Goal: Find specific page/section: Find specific page/section

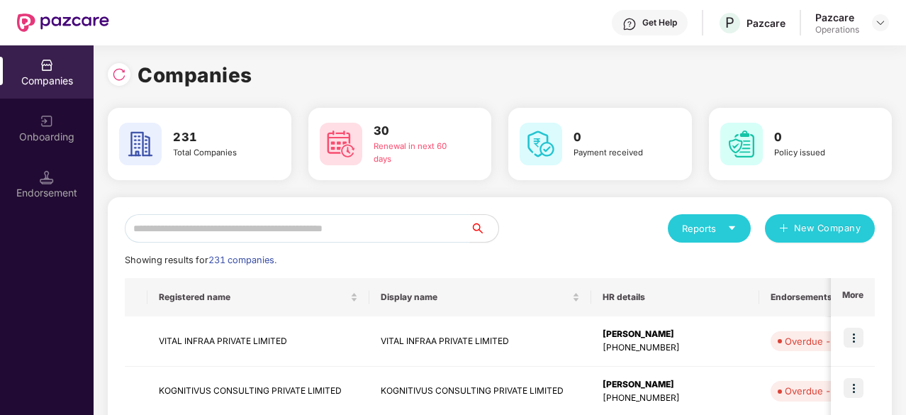
click at [201, 233] on input "text" at bounding box center [297, 228] width 345 height 28
paste input "******"
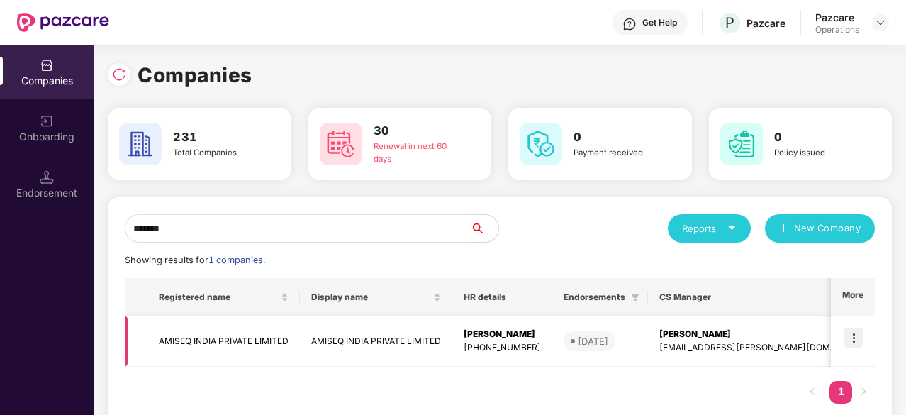
type input "******"
click at [183, 338] on td "AMISEQ INDIA PRIVATE LIMITED" at bounding box center [223, 341] width 152 height 50
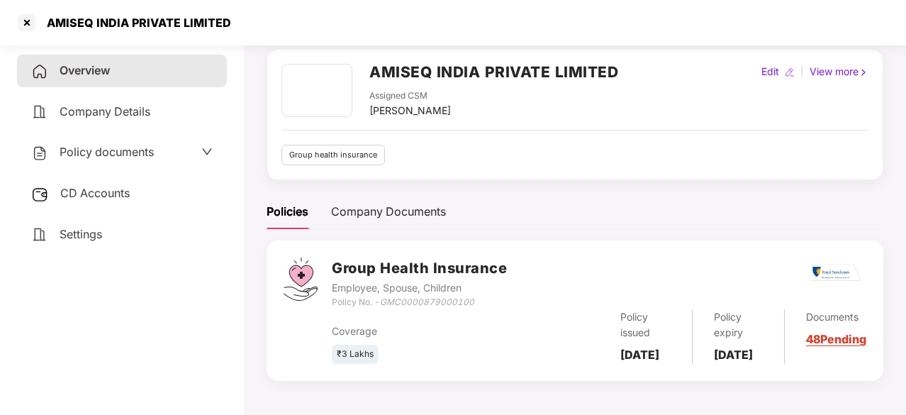
scroll to position [71, 0]
click at [827, 332] on link "48 Pending" at bounding box center [836, 339] width 60 height 14
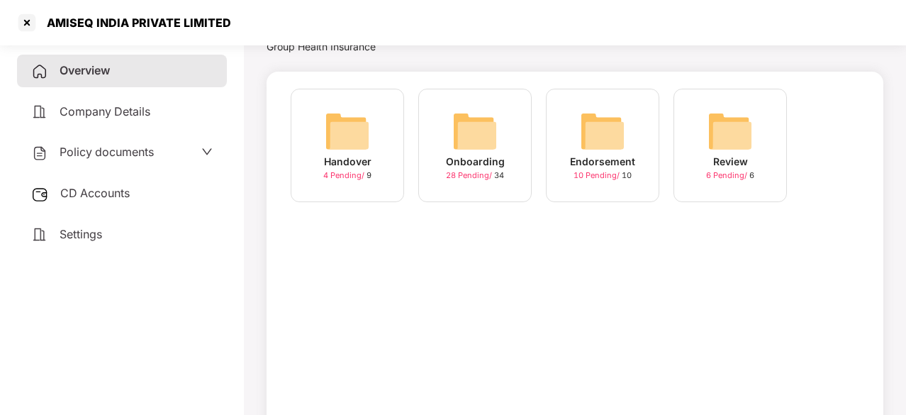
click at [465, 123] on img at bounding box center [474, 130] width 45 height 45
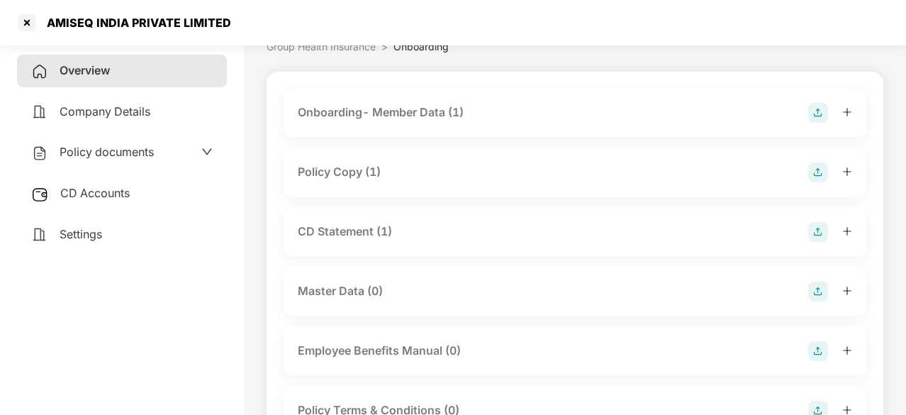
click at [818, 120] on img at bounding box center [818, 113] width 20 height 20
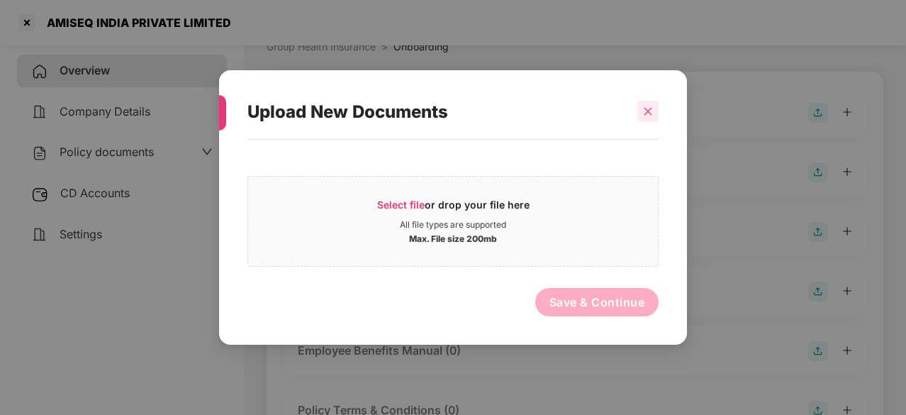
click at [651, 110] on icon "close" at bounding box center [648, 111] width 10 height 10
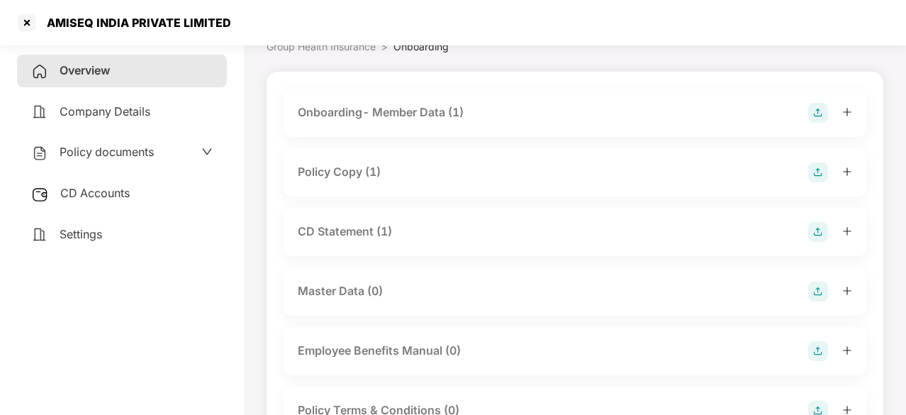
click at [354, 120] on div "Onboarding- Member Data (1)" at bounding box center [381, 112] width 166 height 18
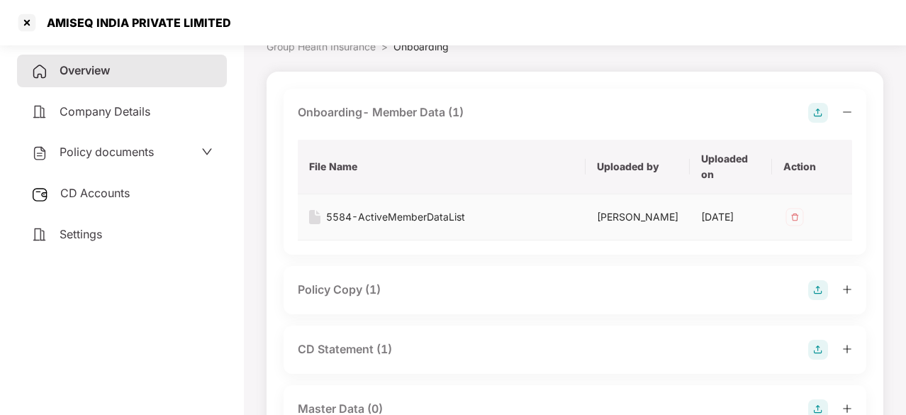
click at [369, 211] on div "5584-ActiveMemberDataList" at bounding box center [395, 217] width 139 height 16
click at [340, 298] on div "Policy Copy (1)" at bounding box center [339, 290] width 83 height 18
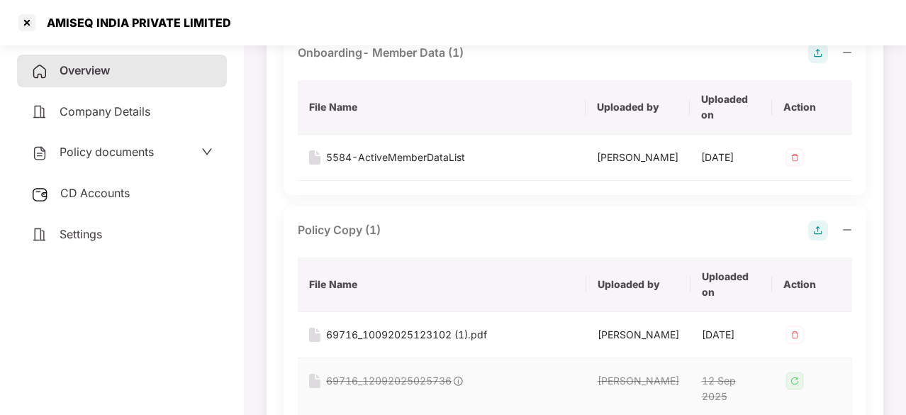
scroll to position [213, 0]
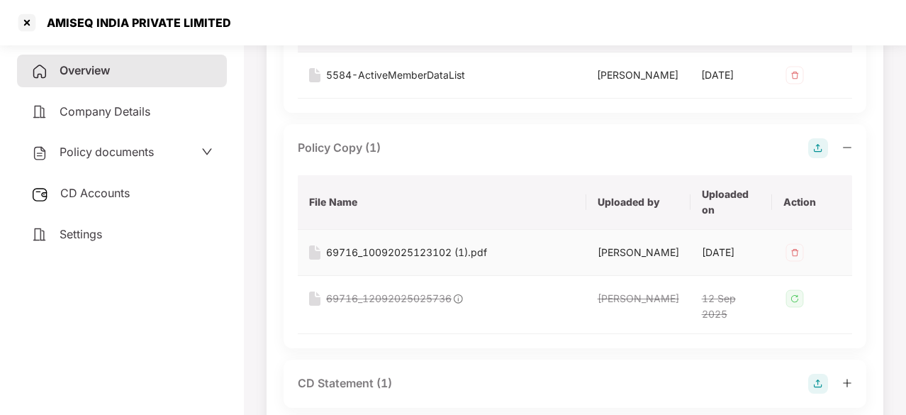
click at [395, 260] on div "69716_10092025123102 (1).pdf" at bounding box center [406, 253] width 161 height 16
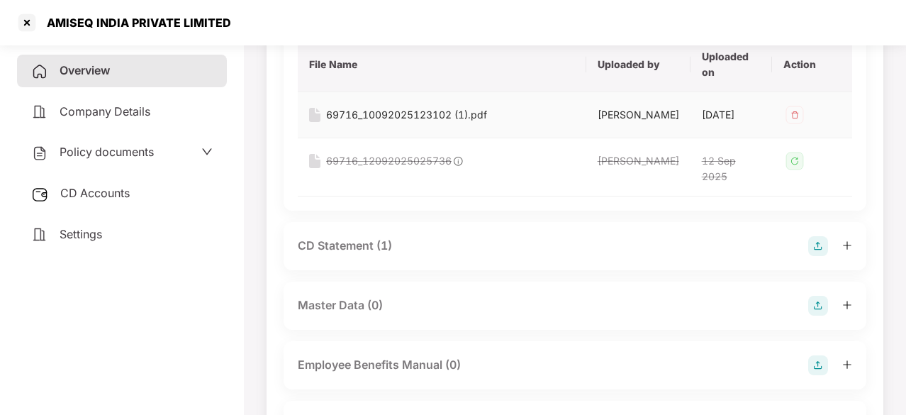
scroll to position [354, 0]
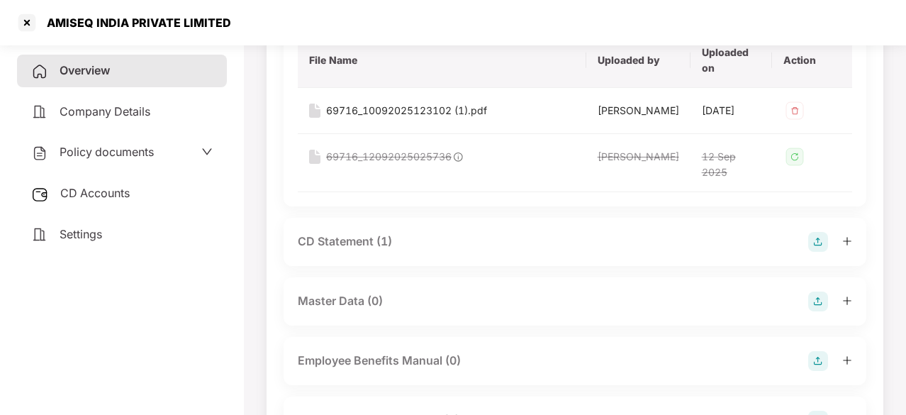
click at [387, 250] on div "CD Statement (1)" at bounding box center [345, 241] width 94 height 18
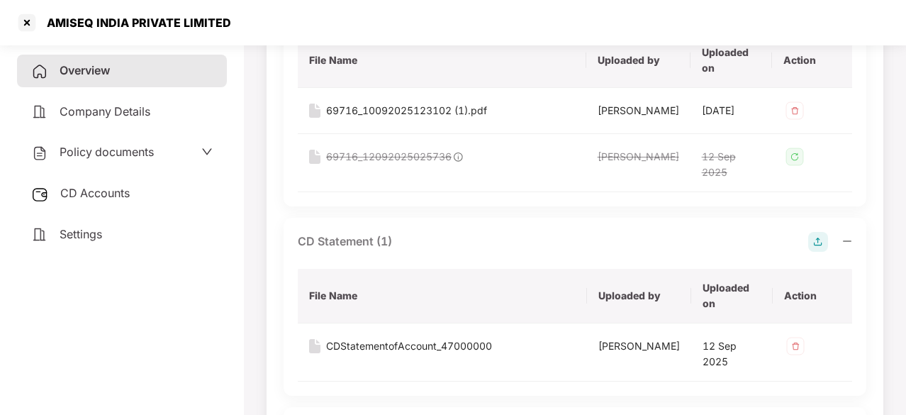
scroll to position [496, 0]
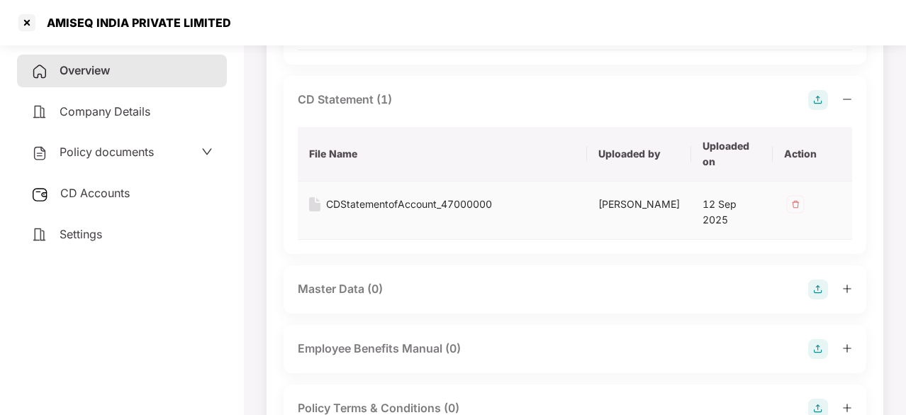
click at [401, 212] on div "CDStatementofAccount_47000000" at bounding box center [409, 204] width 166 height 16
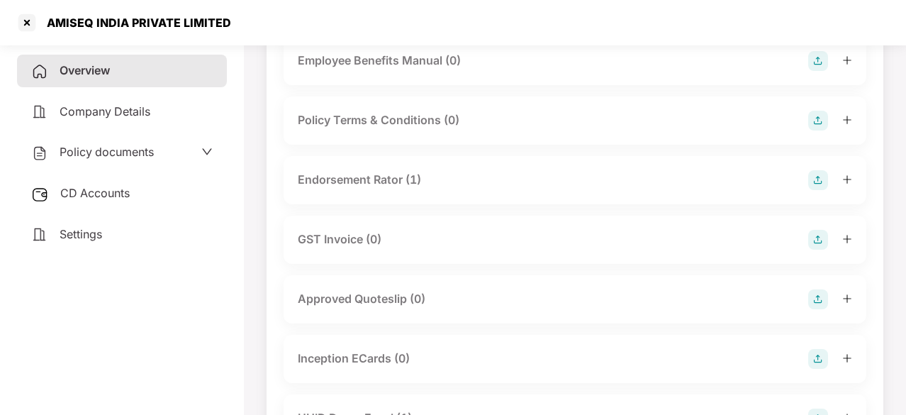
scroll to position [780, 0]
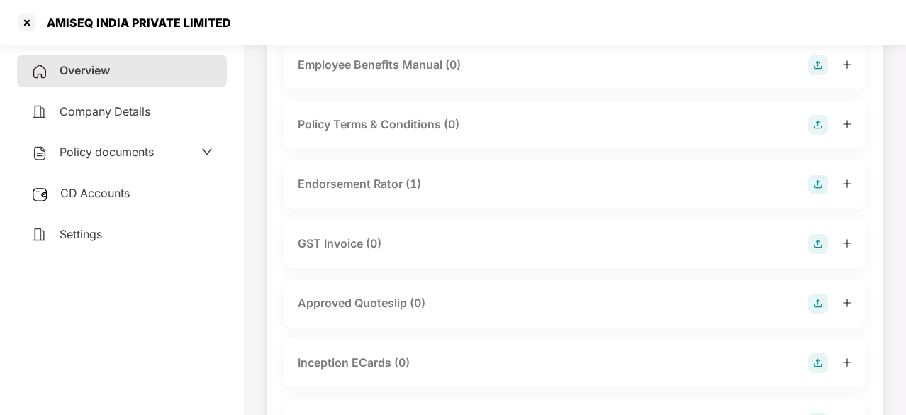
click at [388, 193] on div "Endorsement Rator (1)" at bounding box center [359, 184] width 123 height 18
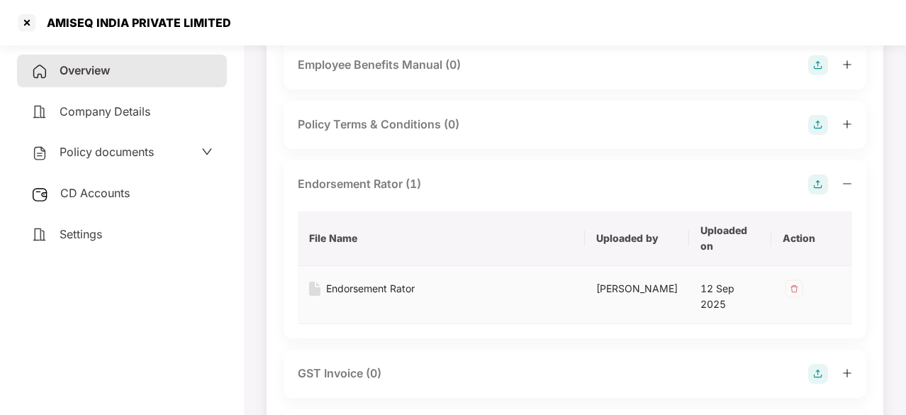
click at [368, 296] on div "Endorsement Rator" at bounding box center [370, 289] width 89 height 16
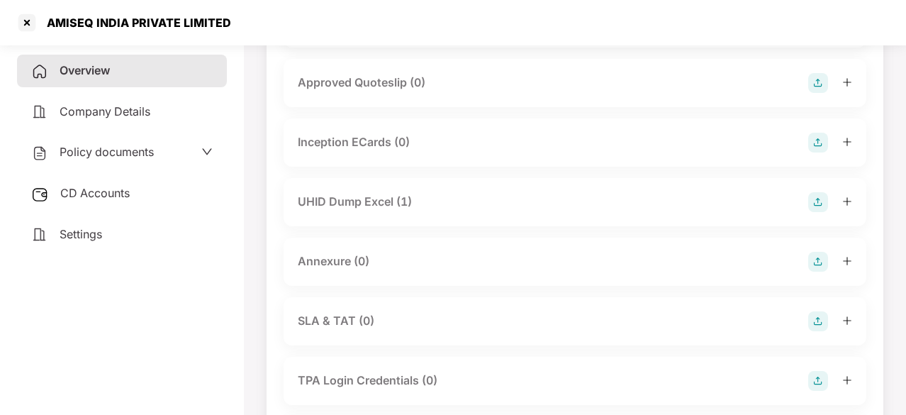
scroll to position [1134, 0]
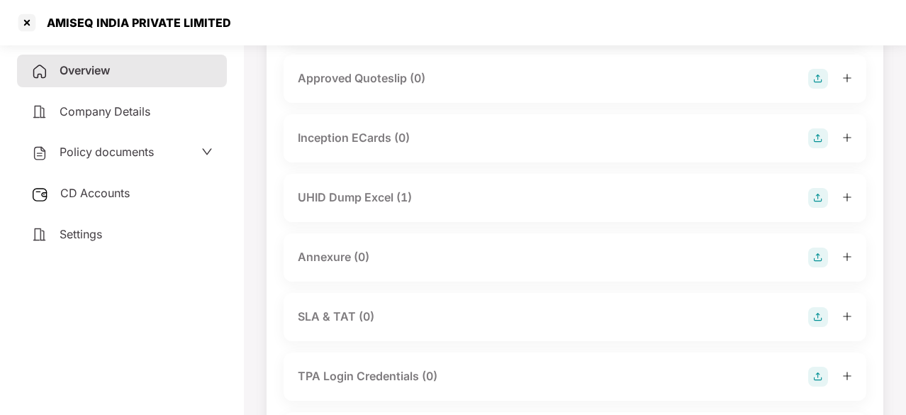
click at [373, 206] on div "UHID Dump Excel (1)" at bounding box center [355, 198] width 114 height 18
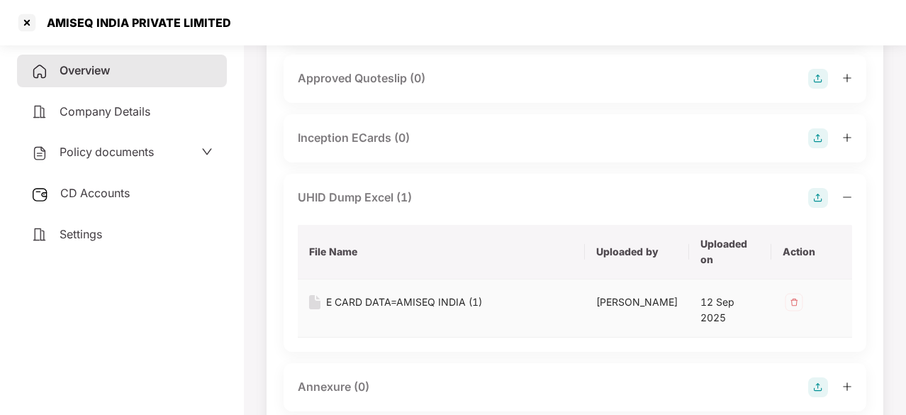
click at [366, 310] on div "E CARD DATA=AMISEQ INDIA (1)" at bounding box center [404, 302] width 156 height 16
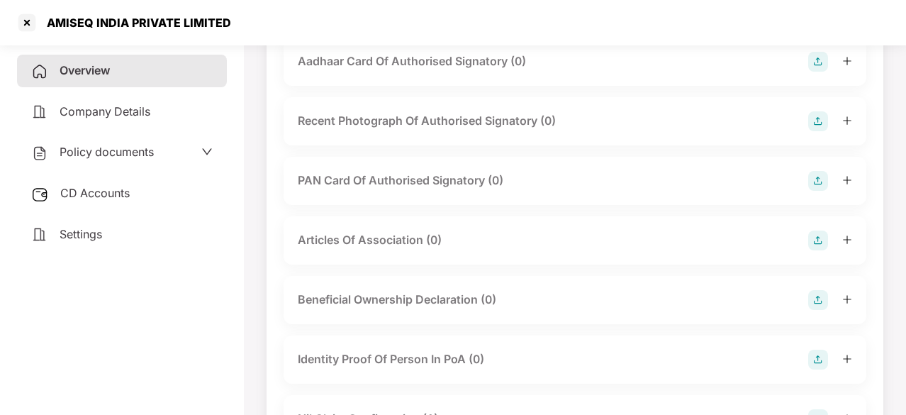
scroll to position [2410, 0]
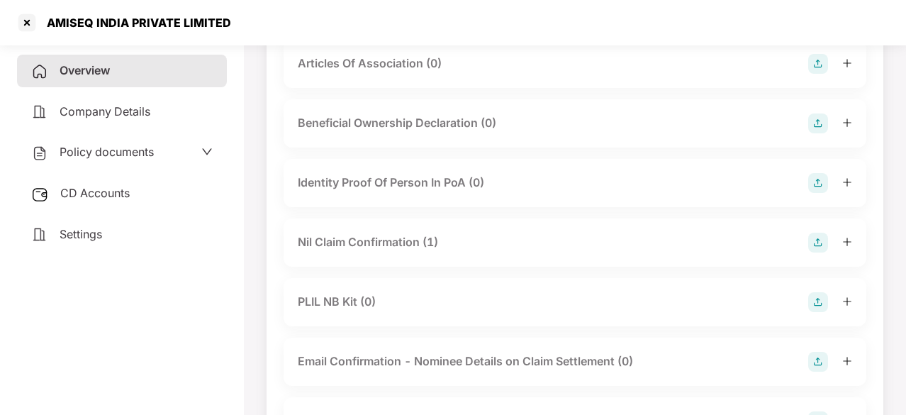
click at [377, 251] on div "Nil Claim Confirmation (1)" at bounding box center [368, 242] width 140 height 18
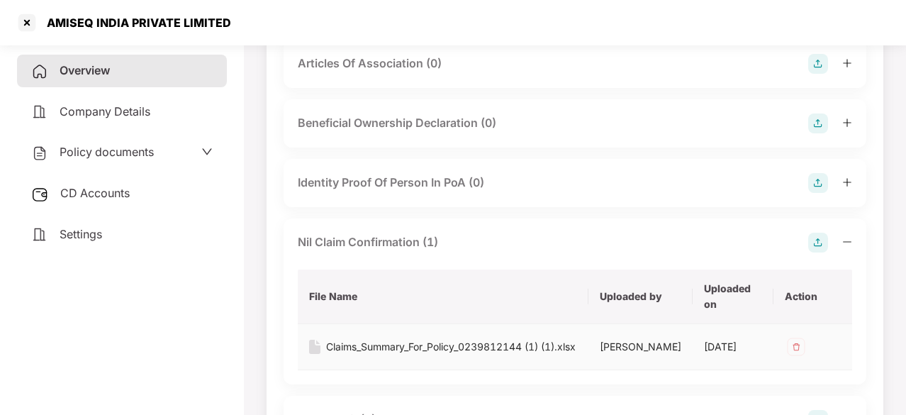
click at [361, 354] on div "Claims_Summary_For_Policy_0239812144 (1) (1).xlsx" at bounding box center [450, 347] width 249 height 16
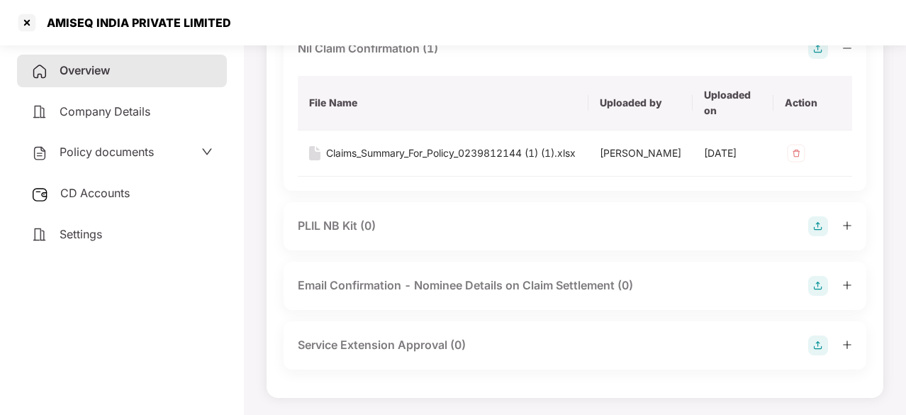
scroll to position [2211, 0]
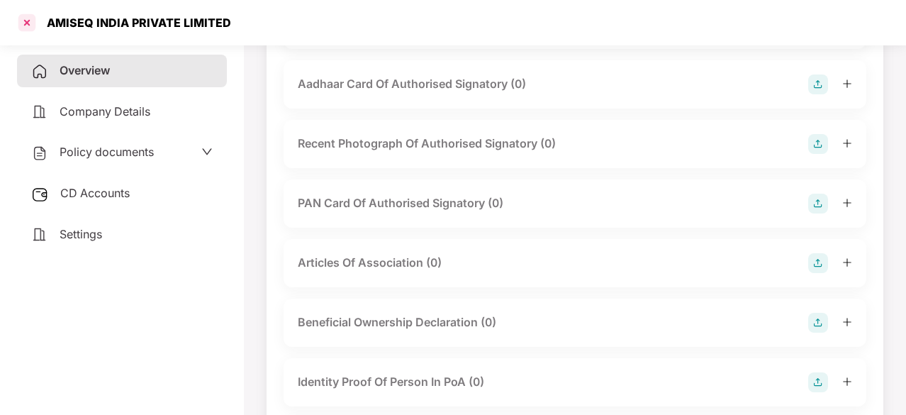
click at [22, 26] on div at bounding box center [27, 22] width 23 height 23
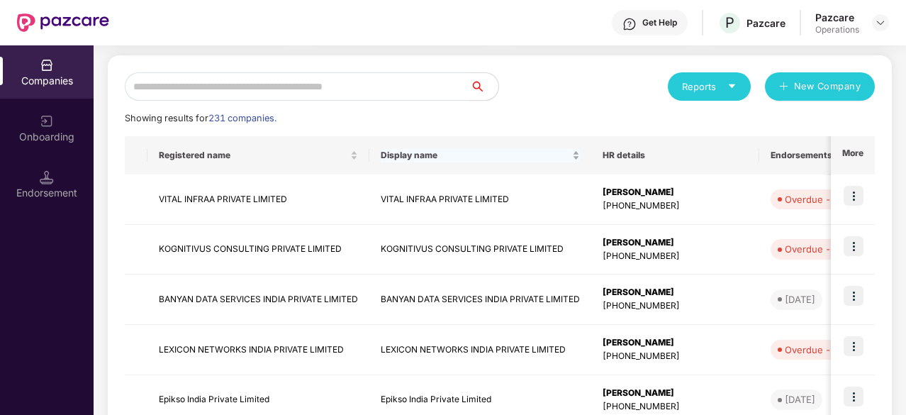
scroll to position [0, 0]
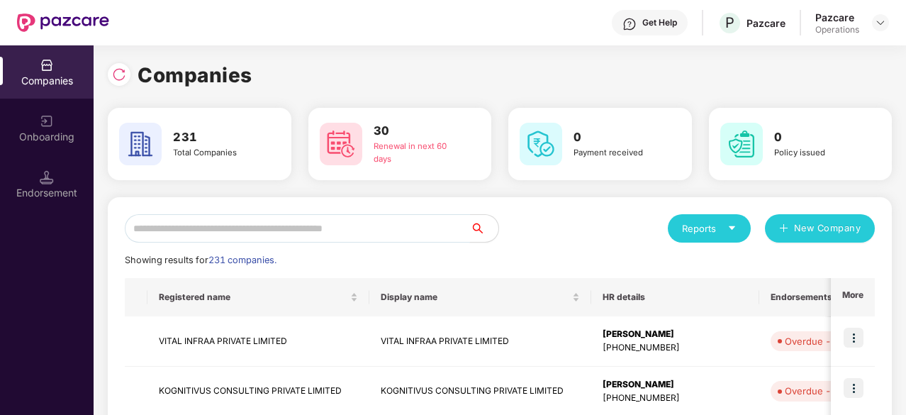
click at [347, 237] on input "text" at bounding box center [297, 228] width 345 height 28
paste input "******"
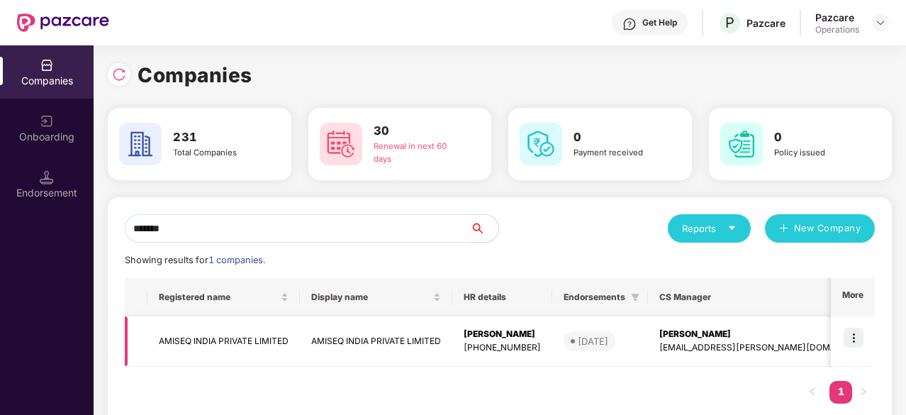
type input "******"
click at [281, 338] on td "AMISEQ INDIA PRIVATE LIMITED" at bounding box center [223, 341] width 152 height 50
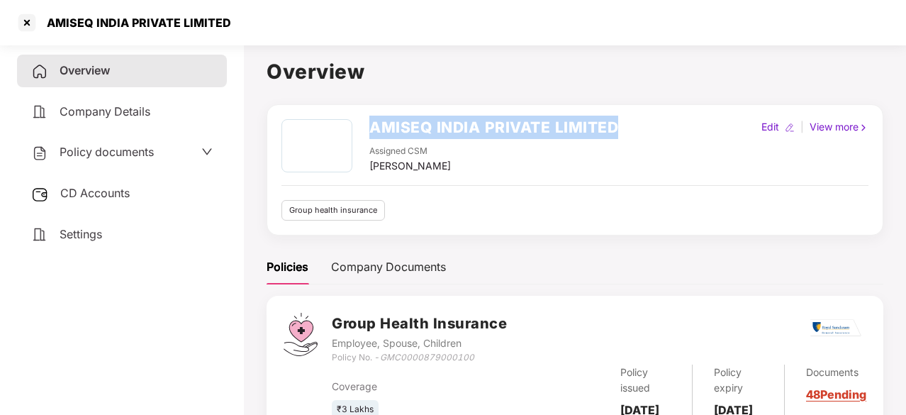
drag, startPoint x: 369, startPoint y: 124, endPoint x: 618, endPoint y: 134, distance: 249.0
click at [618, 134] on div "AMISEQ INDIA PRIVATE LIMITED Assigned CSM [PERSON_NAME] Edit | View more" at bounding box center [574, 146] width 587 height 55
copy h2 "AMISEQ INDIA PRIVATE LIMITED"
click at [407, 133] on h2 "AMISEQ INDIA PRIVATE LIMITED" at bounding box center [493, 127] width 249 height 23
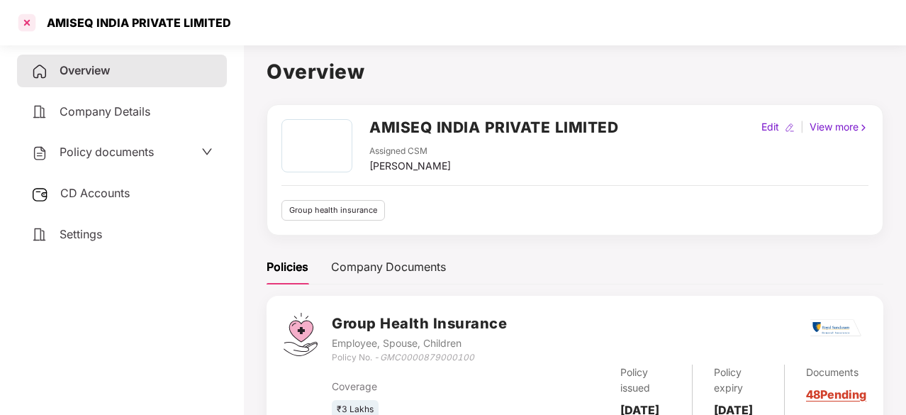
click at [28, 29] on div at bounding box center [27, 22] width 23 height 23
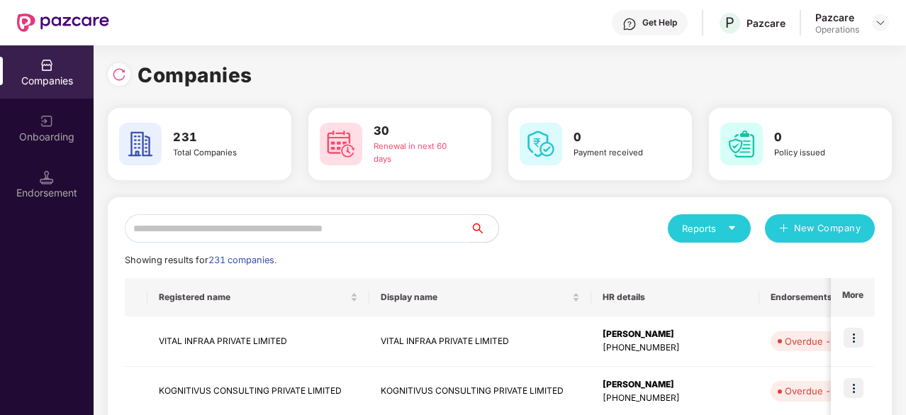
click at [237, 230] on input "text" at bounding box center [297, 228] width 345 height 28
paste input "******"
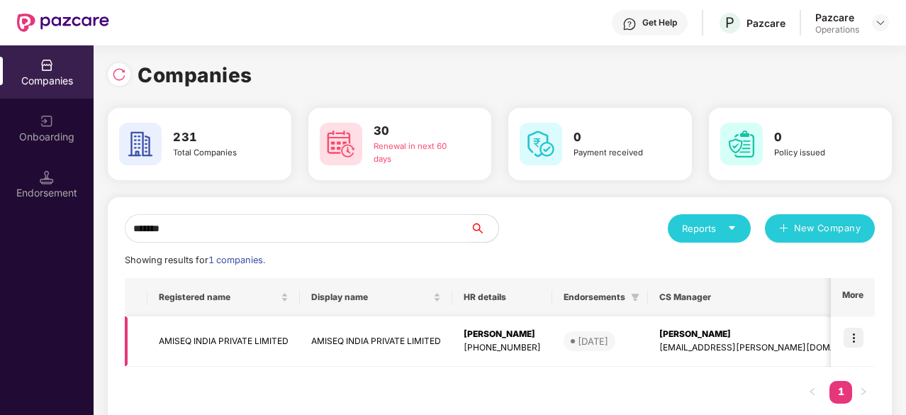
type input "******"
click at [852, 334] on img at bounding box center [853, 337] width 20 height 20
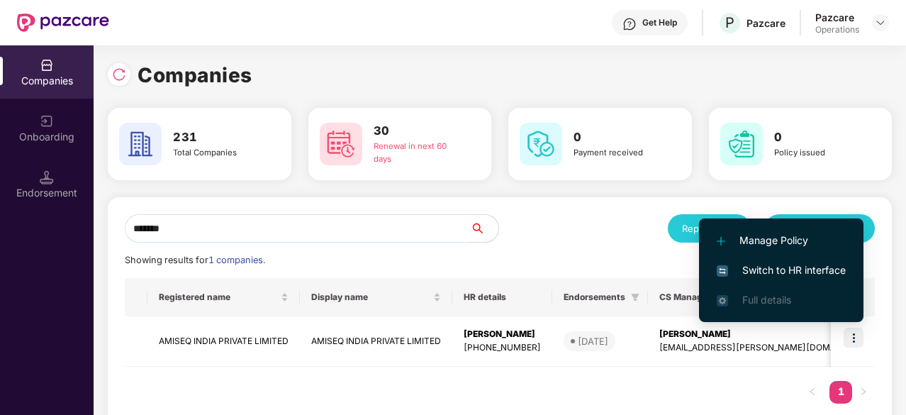
click at [756, 261] on li "Switch to HR interface" at bounding box center [781, 270] width 164 height 30
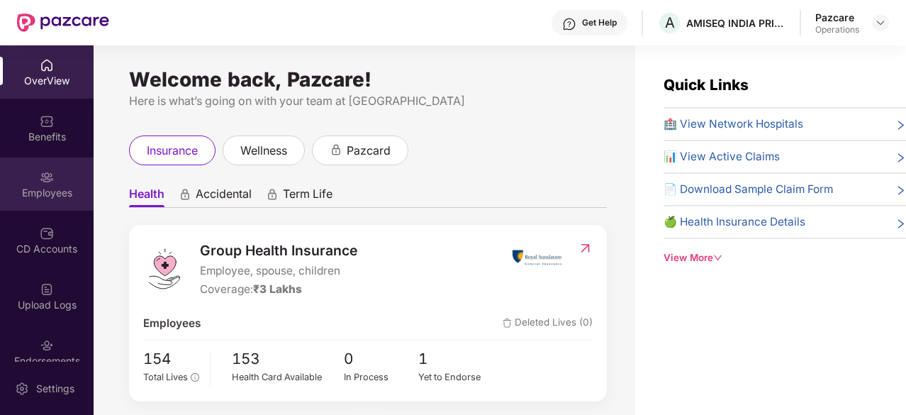
click at [75, 189] on div "Employees" at bounding box center [47, 193] width 94 height 14
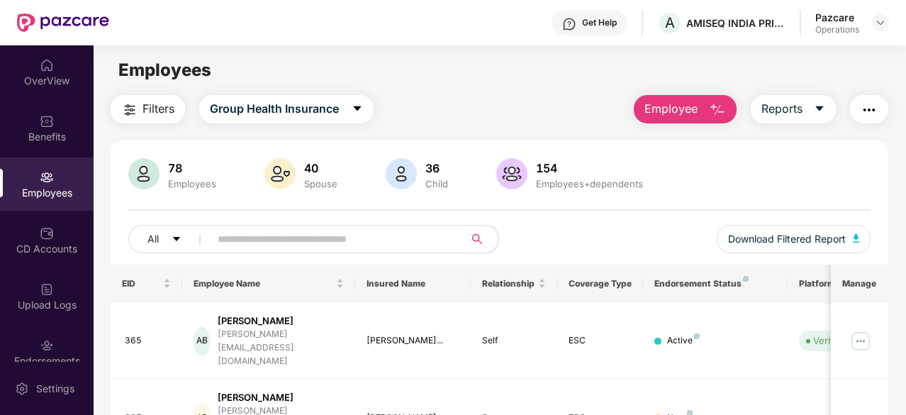
click at [160, 108] on span "Filters" at bounding box center [158, 109] width 32 height 18
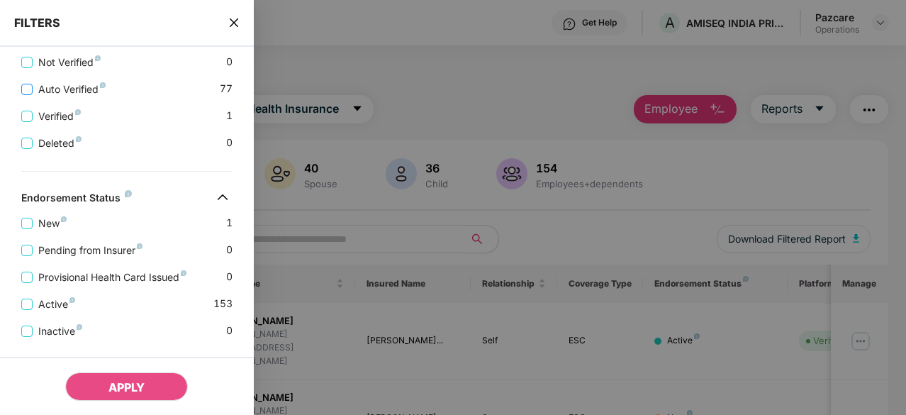
scroll to position [481, 0]
click at [132, 381] on span "APPLY" at bounding box center [126, 387] width 36 height 14
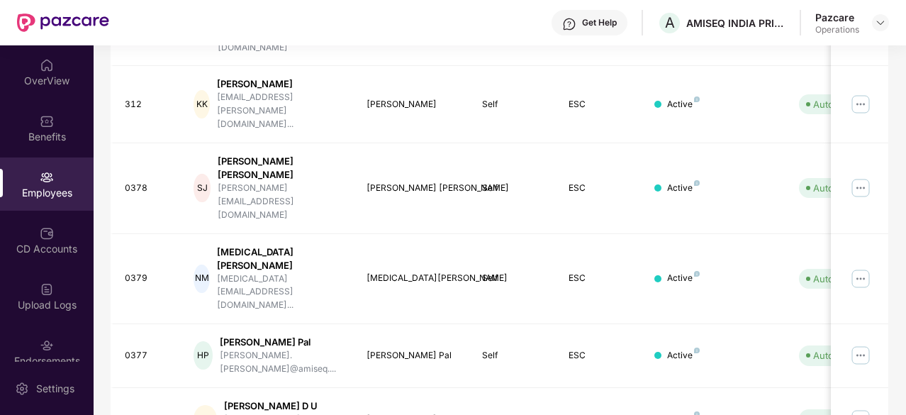
scroll to position [453, 0]
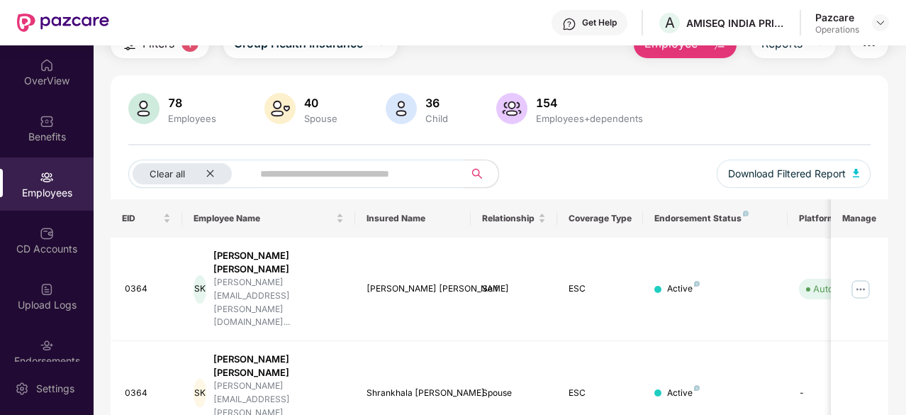
scroll to position [0, 0]
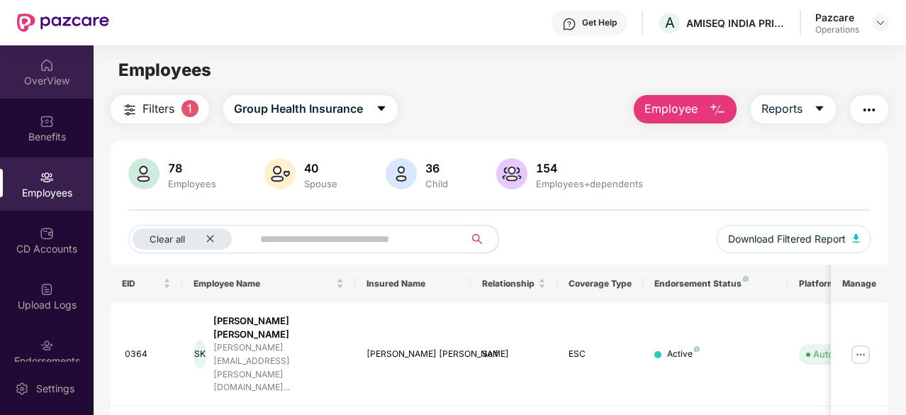
click at [35, 89] on div "OverView" at bounding box center [47, 71] width 94 height 53
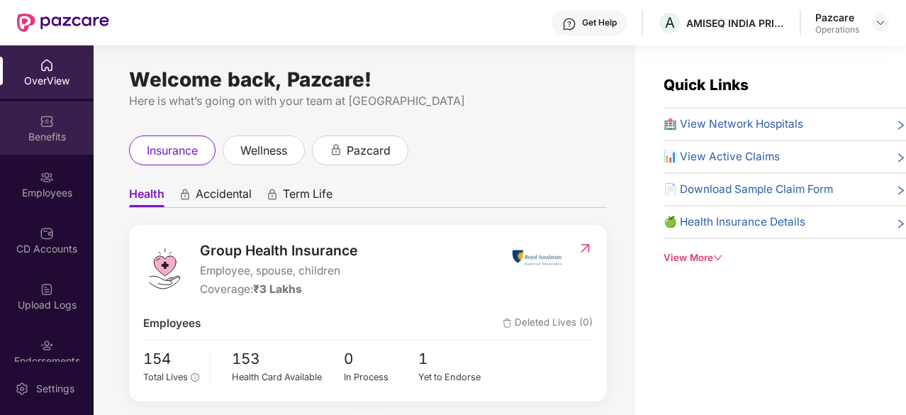
click at [48, 125] on img at bounding box center [47, 121] width 14 height 14
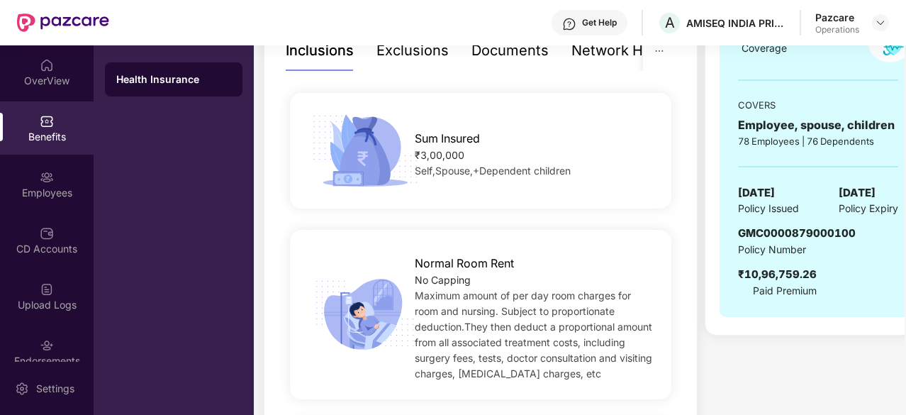
scroll to position [0, 27]
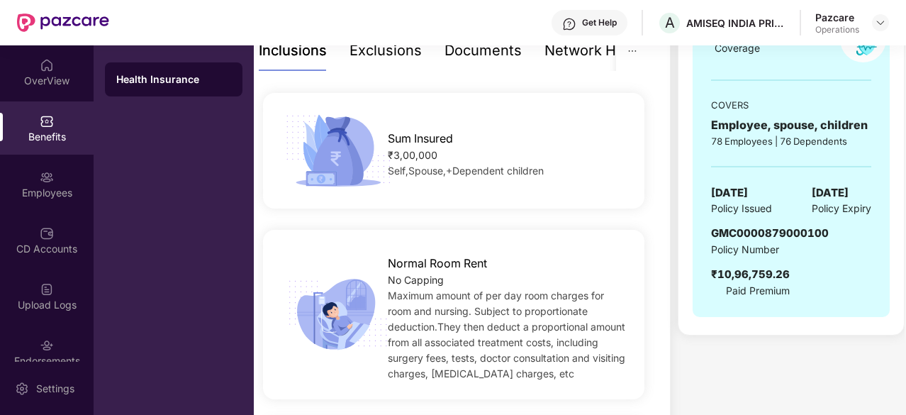
drag, startPoint x: 828, startPoint y: 187, endPoint x: 907, endPoint y: 195, distance: 79.1
click at [905, 195] on html "Get Help A AMISEQ INDIA PRIVATE LIMITED Pazcare Operations OverView Benefits Em…" at bounding box center [453, 207] width 906 height 415
copy span "[DATE]"
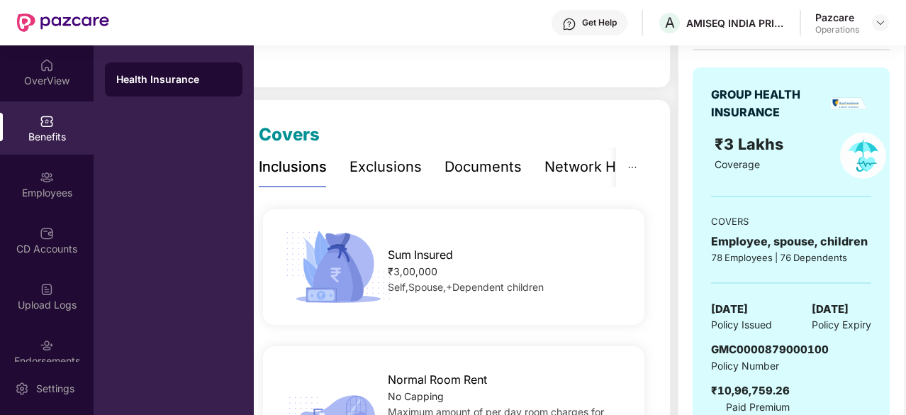
scroll to position [130, 0]
click at [19, 175] on div "Employees" at bounding box center [47, 183] width 94 height 53
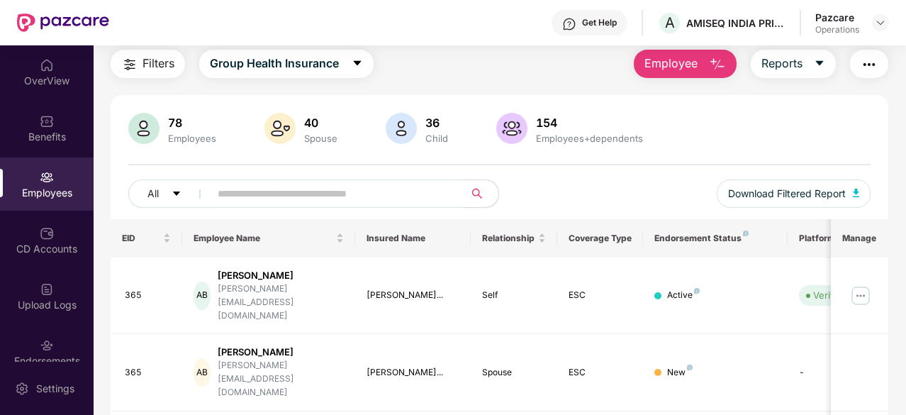
scroll to position [0, 0]
